Goal: Transaction & Acquisition: Purchase product/service

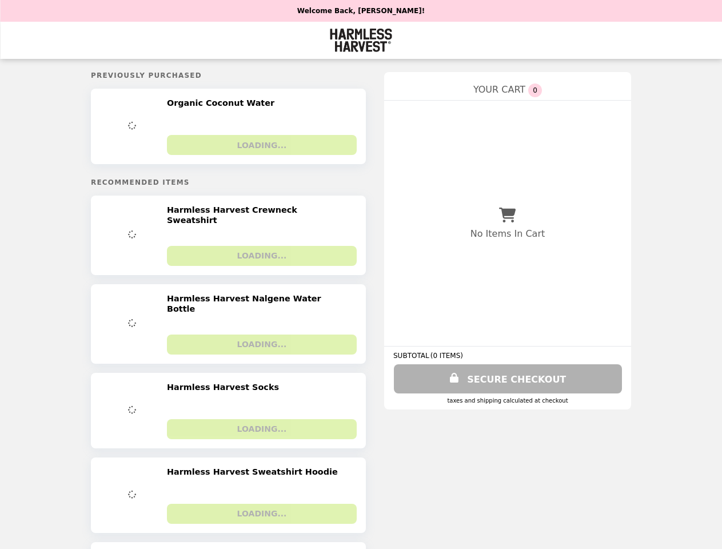
select select "**********"
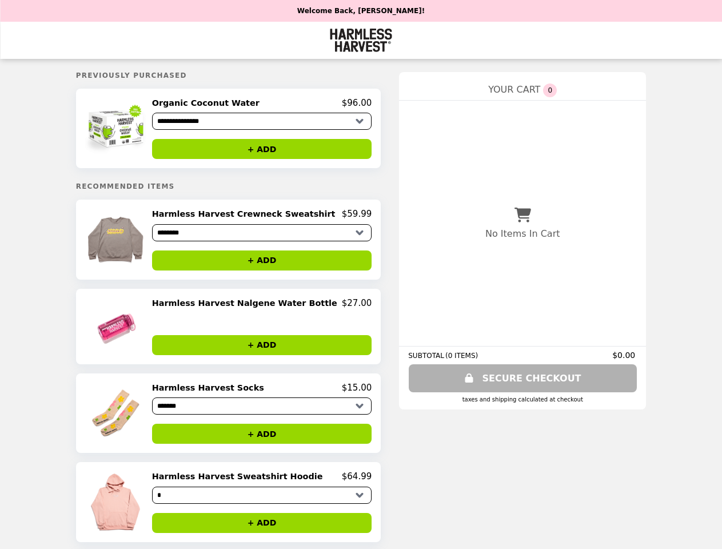
click at [139, 130] on img at bounding box center [117, 128] width 64 height 61
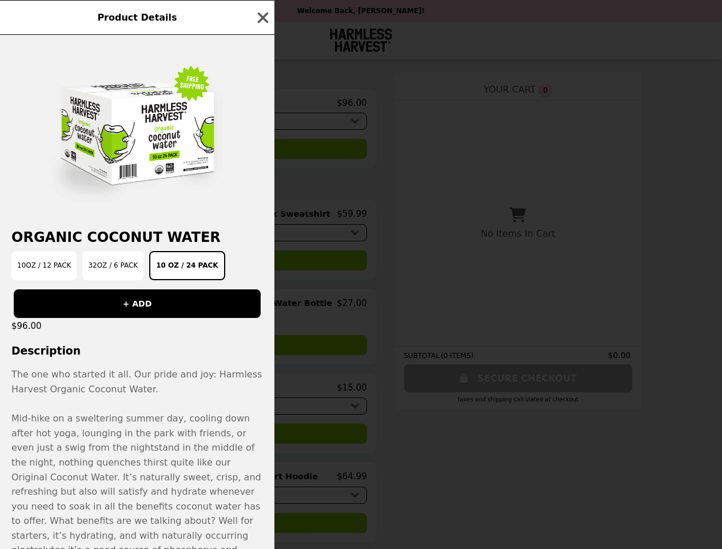
click at [262, 105] on div "Product Details Organic Coconut Water 10oz / 12 Pack 32oz / 6 Pack 10 oz / 24 P…" at bounding box center [361, 274] width 722 height 549
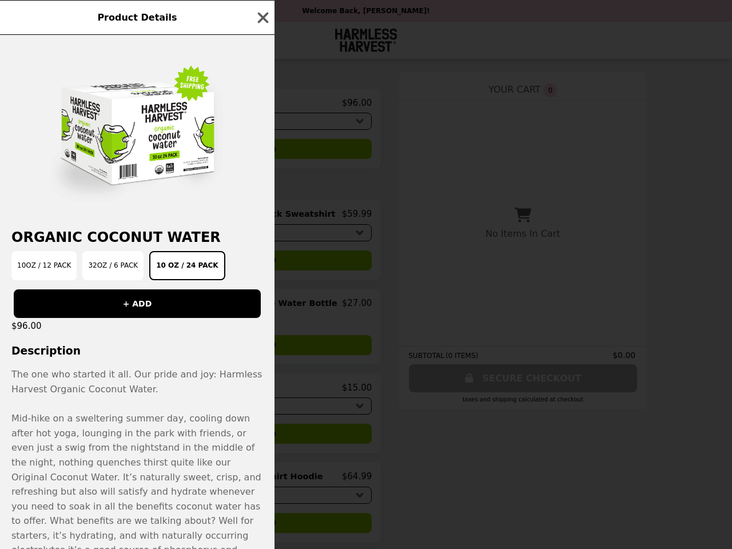
click at [262, 151] on div at bounding box center [137, 126] width 274 height 183
click at [139, 243] on div "Product Details Organic Coconut Water 10oz / 12 Pack 32oz / 6 Pack 10 oz / 24 P…" at bounding box center [366, 274] width 732 height 549
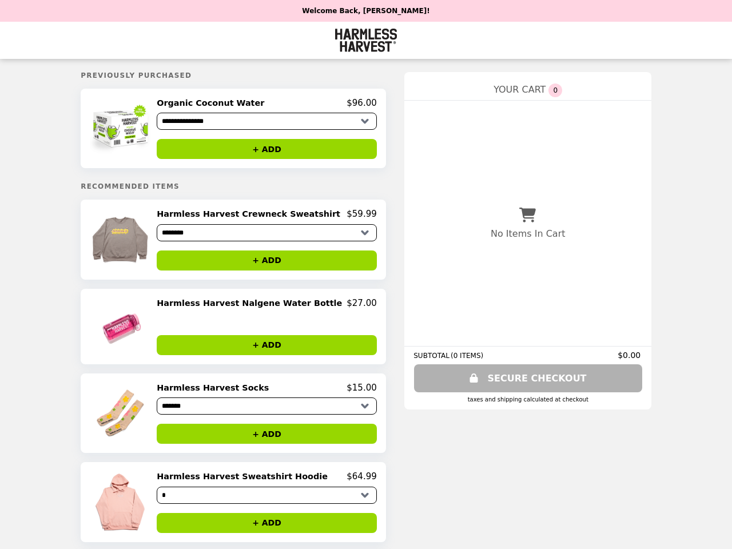
click at [262, 218] on h2 "Harmless Harvest Crewneck Sweatshirt" at bounding box center [251, 214] width 188 height 10
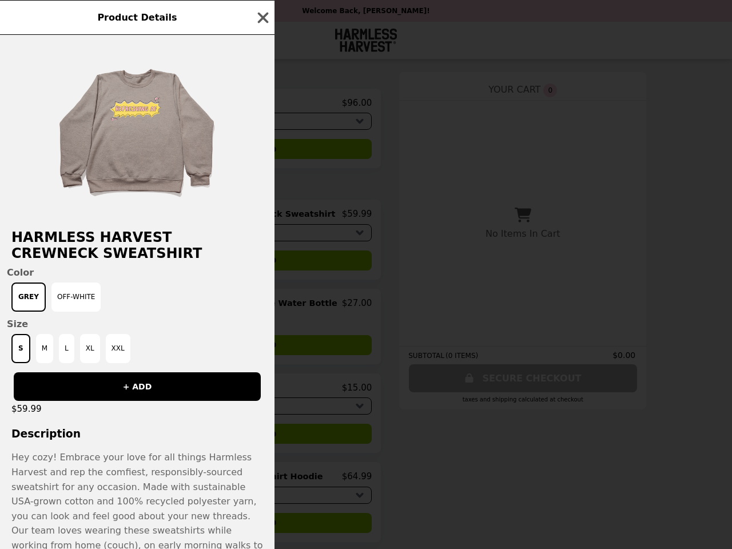
click at [262, 264] on div "Product Details Harmless Harvest Crewneck Sweatshirt Color Grey Off-White Size …" at bounding box center [366, 274] width 732 height 549
click at [139, 329] on span "Size" at bounding box center [137, 324] width 261 height 11
click at [262, 308] on div "Grey Off-White" at bounding box center [137, 296] width 261 height 29
click at [262, 349] on div "Product Details Harmless Harvest Crewneck Sweatshirt Color Grey Off-White Size …" at bounding box center [366, 274] width 732 height 549
click at [139, 417] on img at bounding box center [117, 413] width 64 height 61
